Goal: Obtain resource: Obtain resource

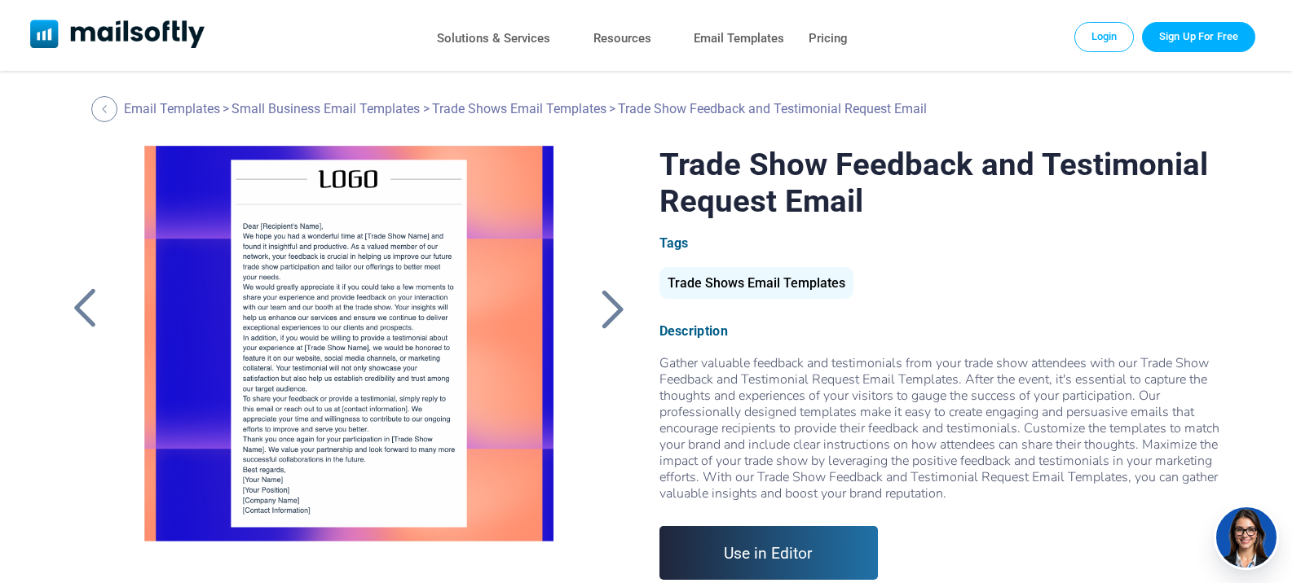
click at [368, 416] on div at bounding box center [348, 349] width 455 height 407
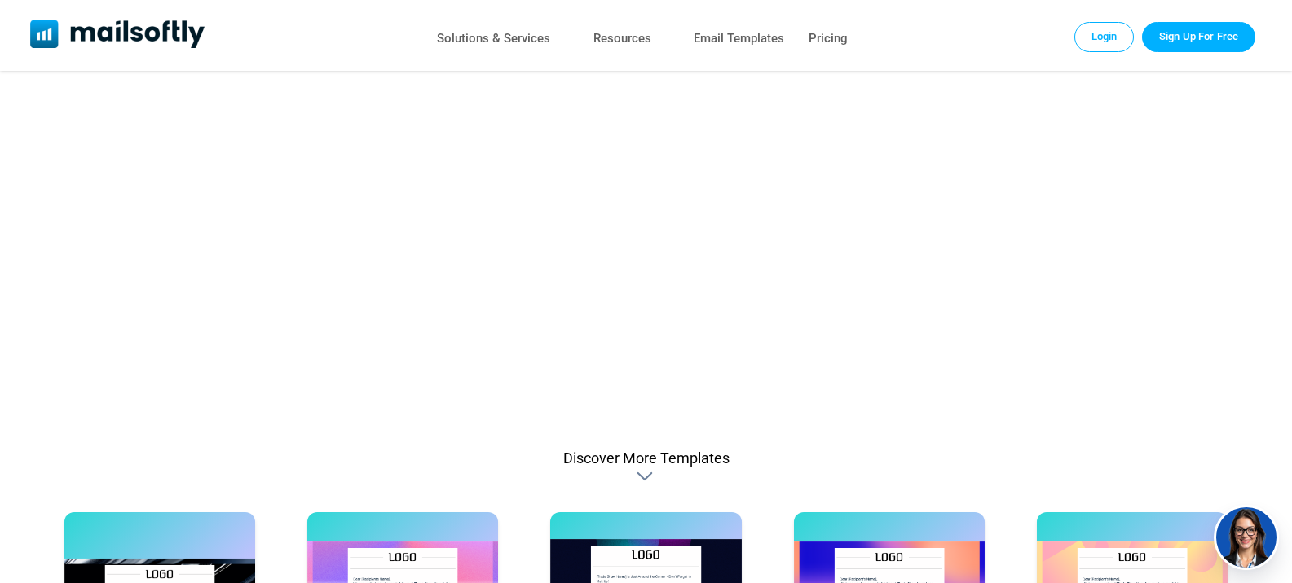
scroll to position [896, 0]
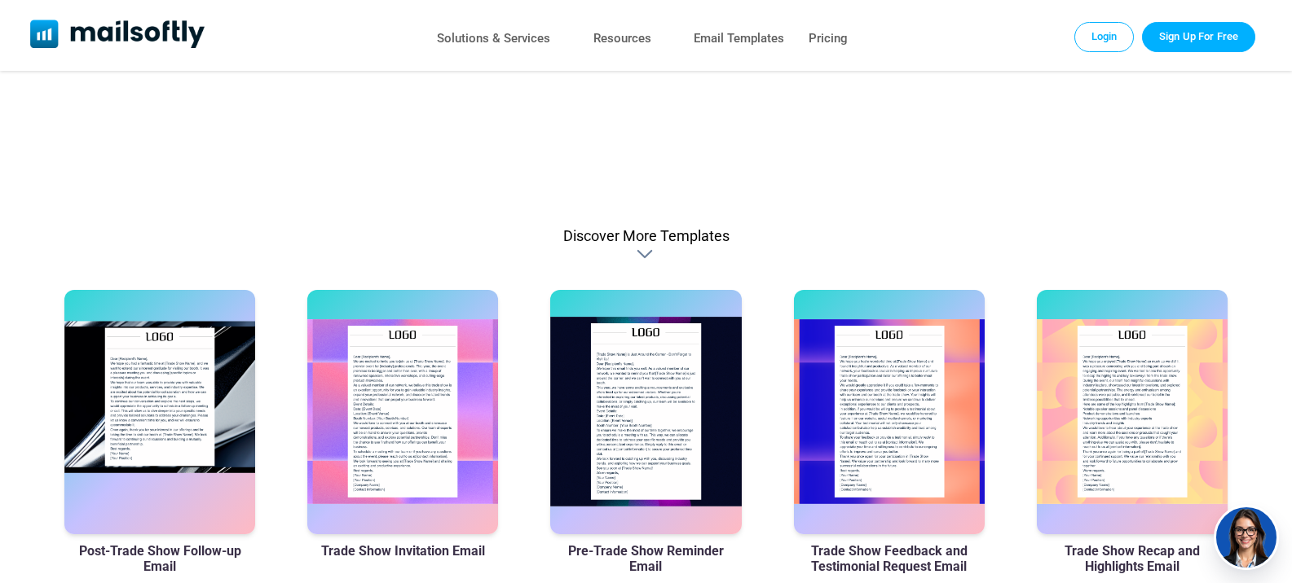
click at [141, 403] on div at bounding box center [159, 412] width 191 height 244
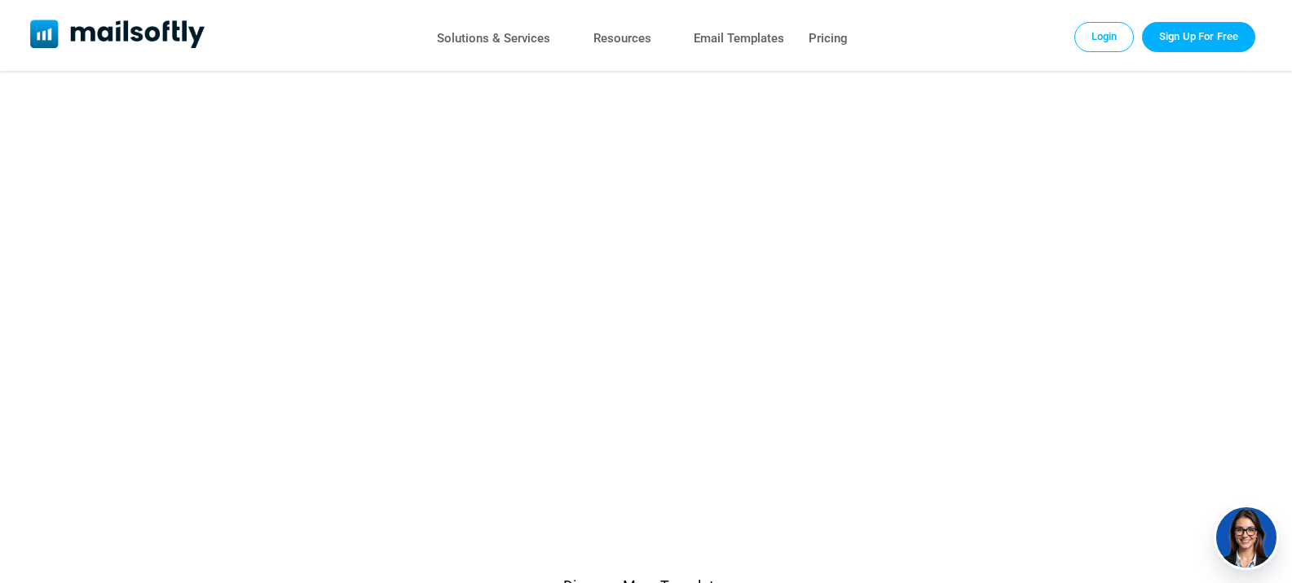
scroll to position [81, 0]
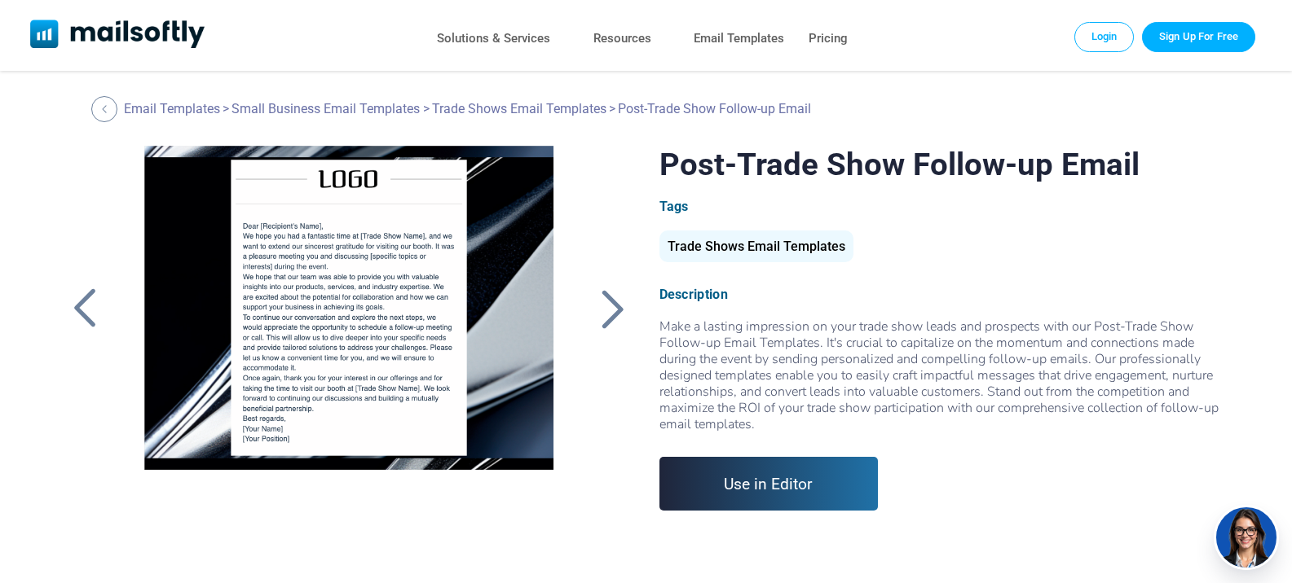
click at [791, 473] on link "Use in Editor" at bounding box center [768, 484] width 219 height 54
